Goal: Transaction & Acquisition: Purchase product/service

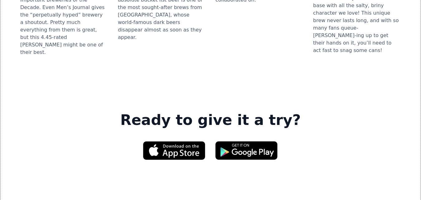
scroll to position [872, 0]
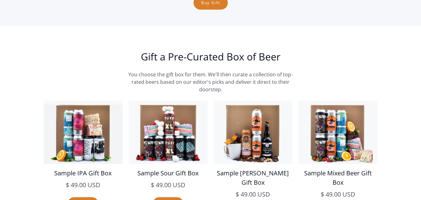
scroll to position [779, 0]
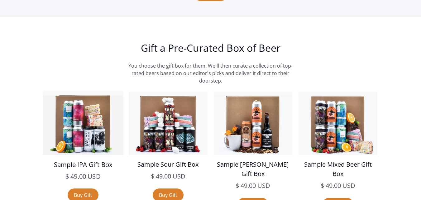
click at [52, 179] on h5 "$ 49.00 USD" at bounding box center [83, 177] width 80 height 10
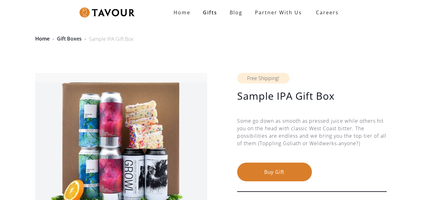
click at [68, 38] on link "Gift Boxes" at bounding box center [69, 38] width 25 height 7
